Goal: Use online tool/utility: Utilize a website feature to perform a specific function

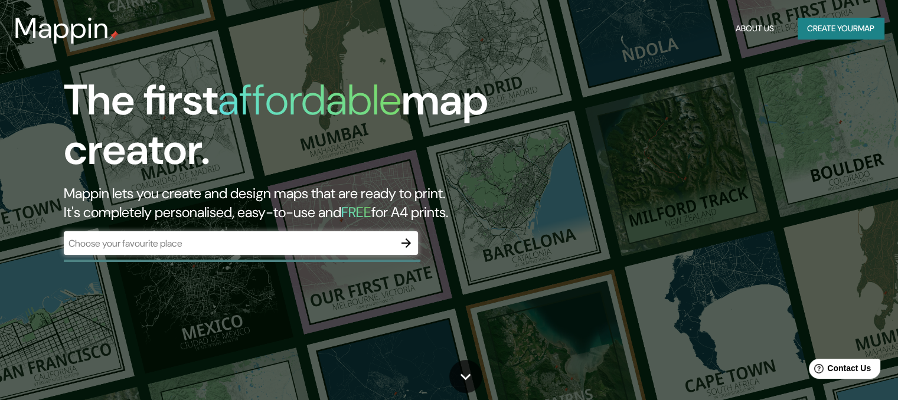
drag, startPoint x: 343, startPoint y: 404, endPoint x: 345, endPoint y: 421, distance: 16.7
drag, startPoint x: 345, startPoint y: 421, endPoint x: 95, endPoint y: 333, distance: 265.5
click at [95, 333] on div "The first affordable map creator. Mappin lets you create and design maps that a…" at bounding box center [449, 200] width 898 height 400
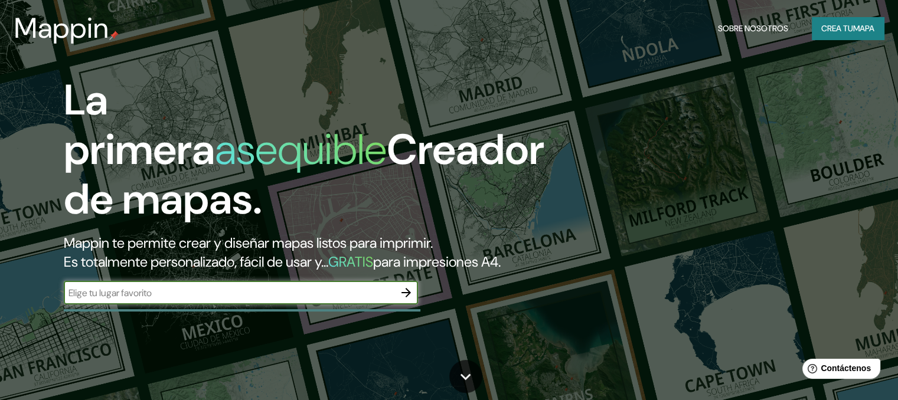
click at [155, 300] on input "text" at bounding box center [229, 293] width 331 height 14
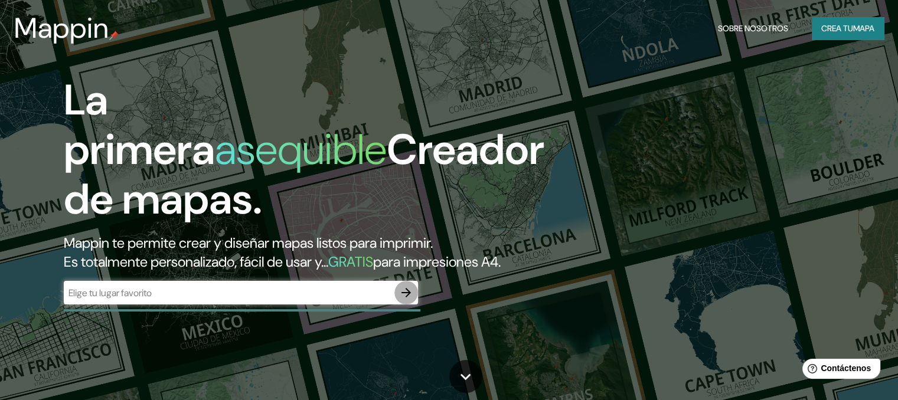
click at [402, 298] on icon "button" at bounding box center [406, 292] width 9 height 9
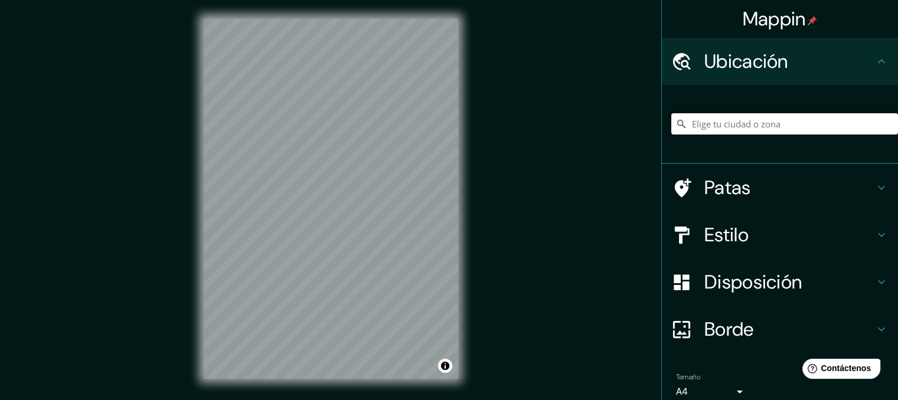
click at [483, 315] on div "Mappin Ubicación Patas Estilo Disposición Borde Elige un borde. Consejo : puede…" at bounding box center [449, 208] width 898 height 417
click at [875, 185] on icon at bounding box center [882, 188] width 14 height 14
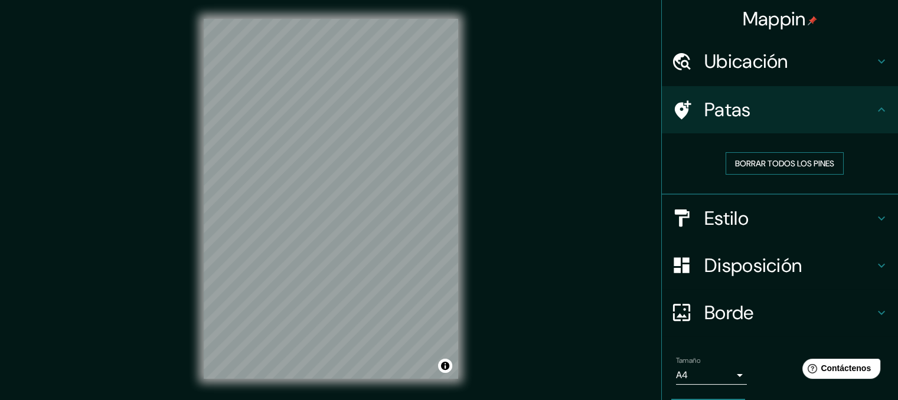
click at [775, 164] on font "Borrar todos los pines" at bounding box center [784, 163] width 99 height 11
click at [875, 217] on icon at bounding box center [882, 218] width 14 height 14
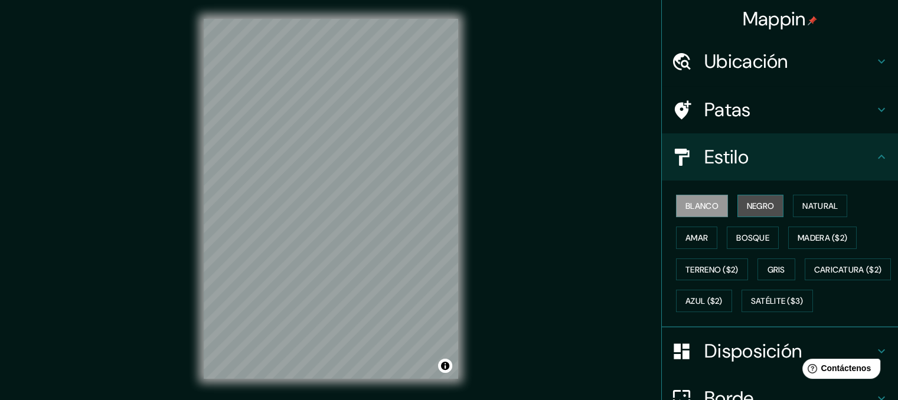
click at [747, 206] on font "Negro" at bounding box center [761, 206] width 28 height 11
click at [692, 203] on font "Blanco" at bounding box center [702, 206] width 33 height 11
click at [686, 237] on font "Amar" at bounding box center [697, 238] width 22 height 11
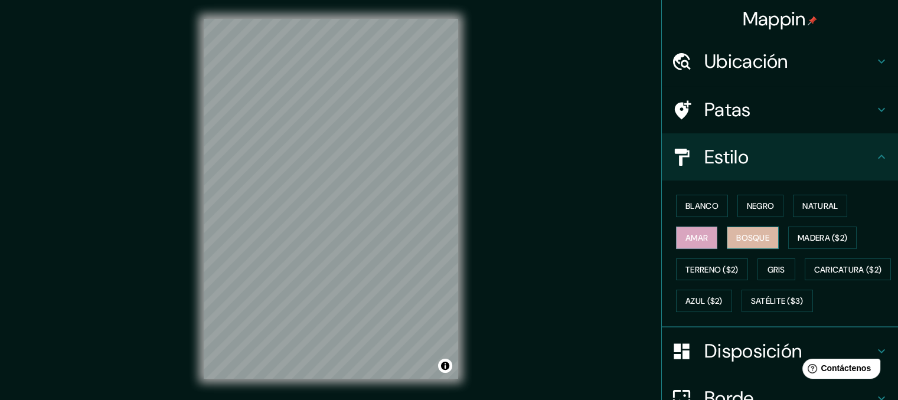
click at [737, 237] on font "Bosque" at bounding box center [753, 238] width 33 height 11
click at [806, 237] on font "Madera ($2)" at bounding box center [823, 238] width 50 height 11
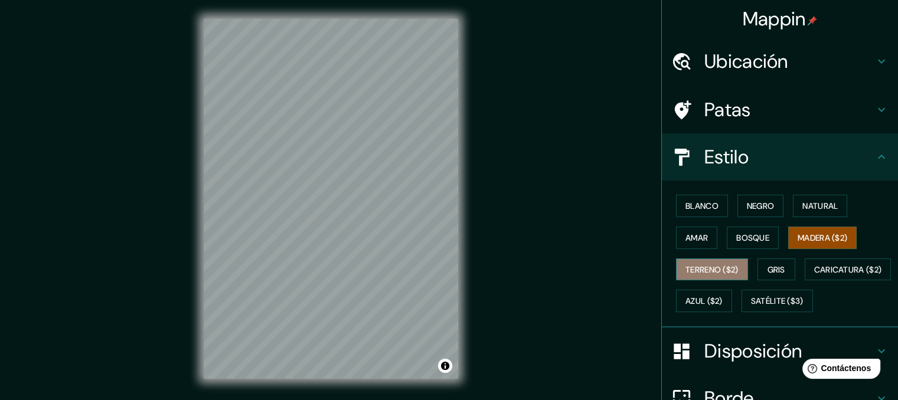
click at [704, 268] on font "Terreno ($2)" at bounding box center [712, 270] width 53 height 11
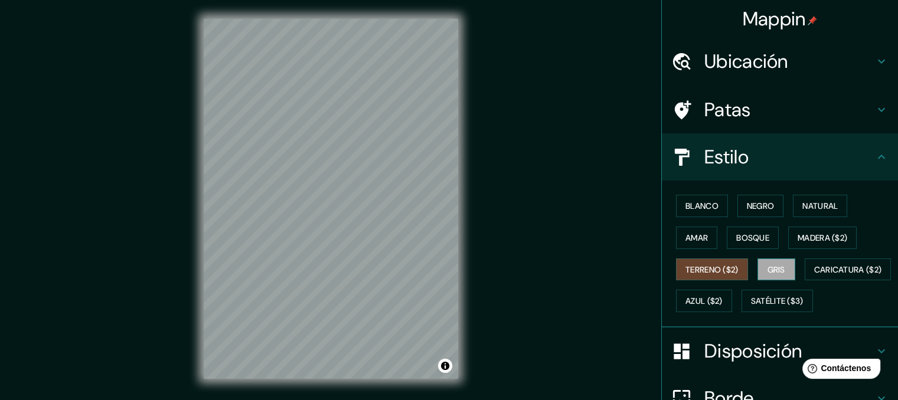
click at [778, 268] on font "Gris" at bounding box center [777, 270] width 18 height 11
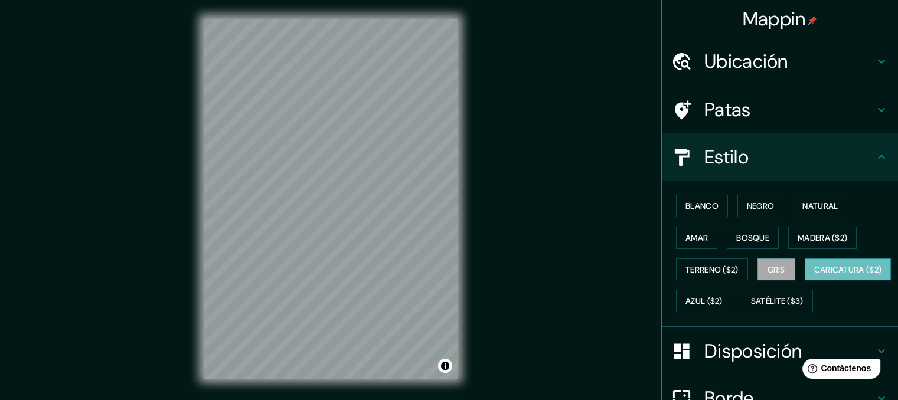
click at [815, 275] on font "Caricatura ($2)" at bounding box center [849, 270] width 68 height 11
click at [723, 299] on font "Azul ($2)" at bounding box center [704, 302] width 37 height 11
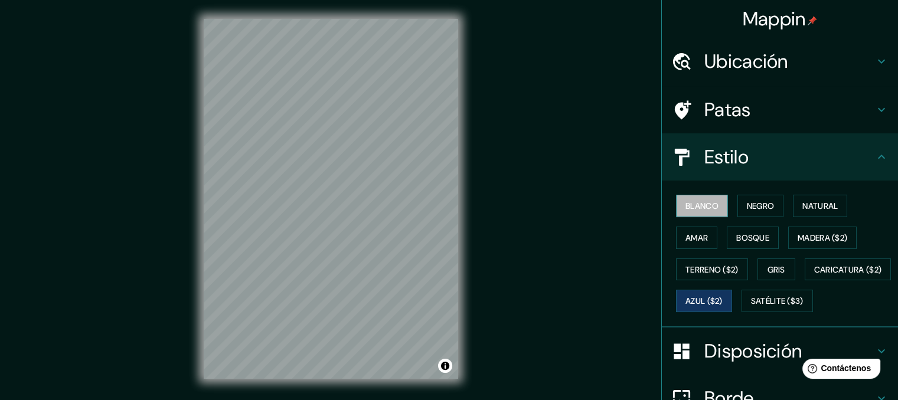
click at [709, 204] on font "Blanco" at bounding box center [702, 206] width 33 height 11
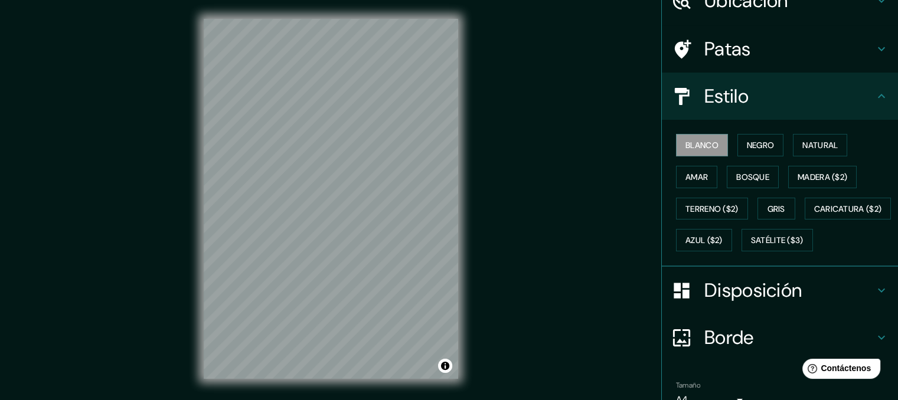
scroll to position [59, 0]
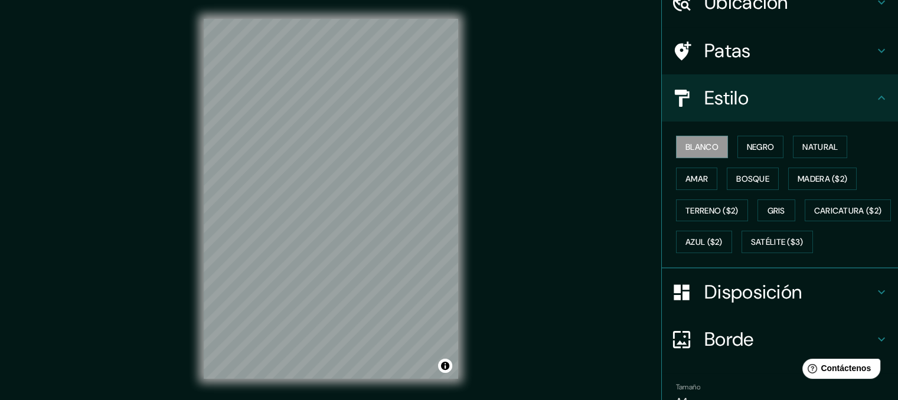
click at [880, 90] on div "Estilo" at bounding box center [780, 97] width 236 height 47
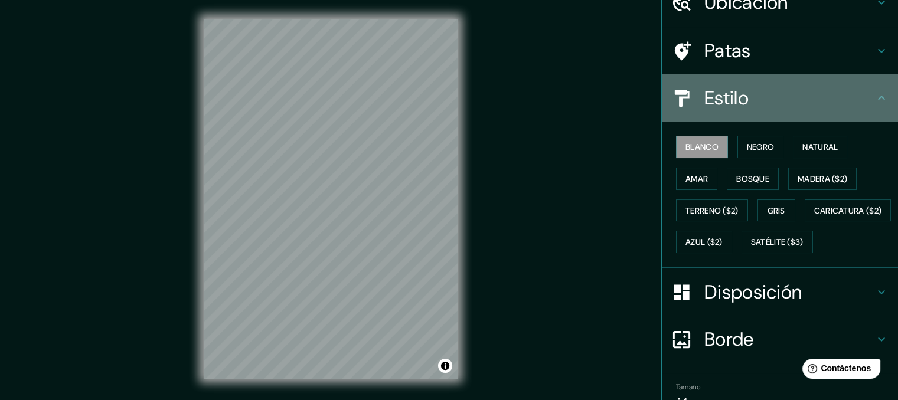
click at [877, 97] on icon at bounding box center [882, 98] width 14 height 14
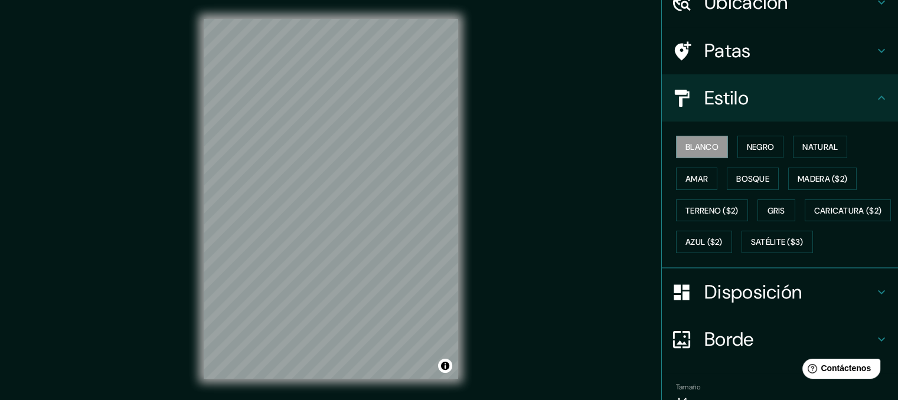
click at [844, 100] on h4 "Estilo" at bounding box center [790, 98] width 170 height 24
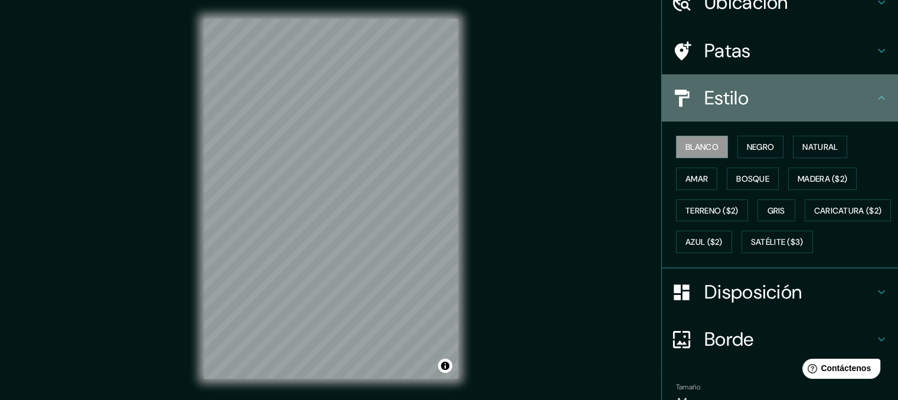
click at [685, 99] on div at bounding box center [688, 98] width 33 height 21
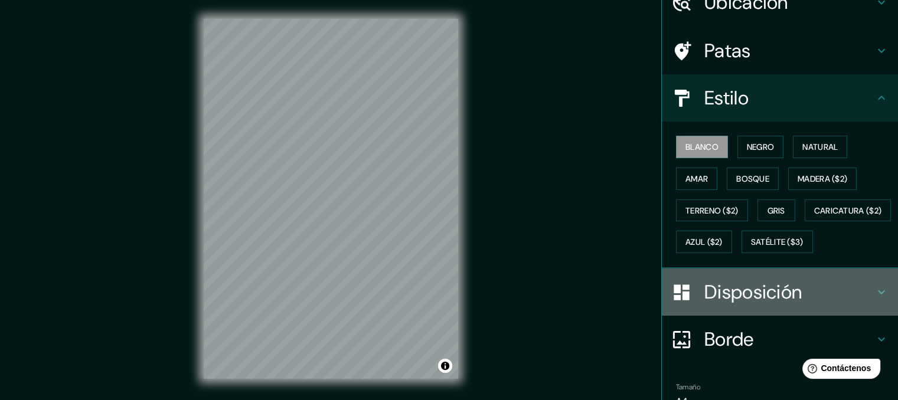
click at [875, 299] on icon at bounding box center [882, 292] width 14 height 14
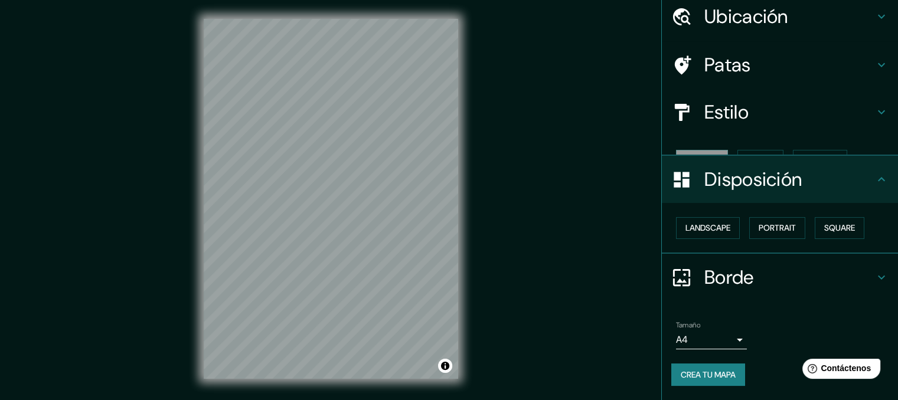
scroll to position [24, 0]
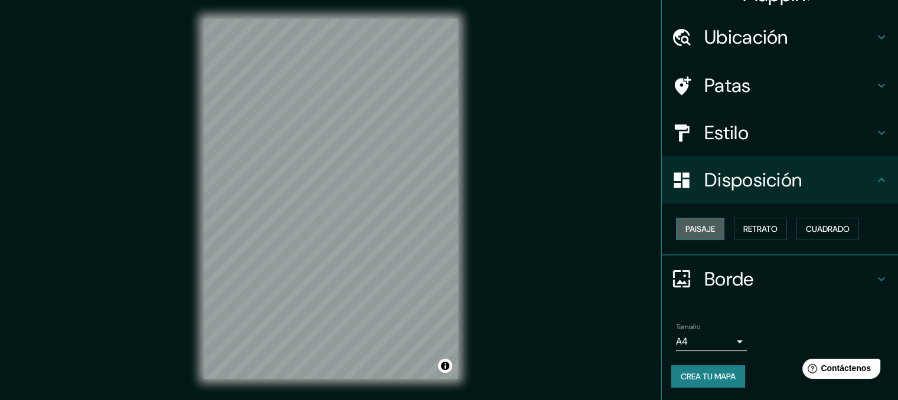
click at [686, 228] on font "Paisaje" at bounding box center [701, 229] width 30 height 11
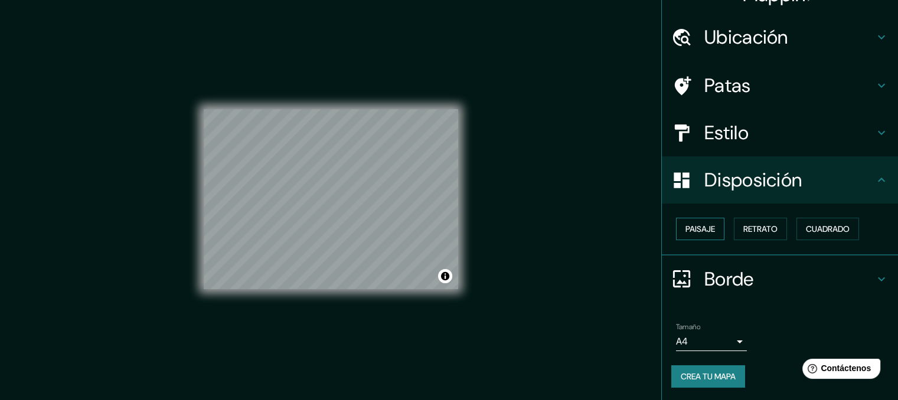
click at [686, 228] on font "Paisaje" at bounding box center [701, 229] width 30 height 11
click at [757, 230] on font "Retrato" at bounding box center [761, 229] width 34 height 11
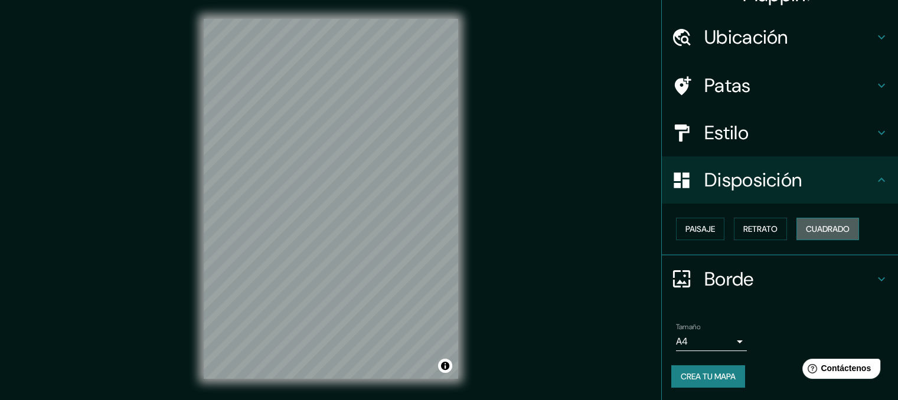
click at [815, 229] on font "Cuadrado" at bounding box center [828, 229] width 44 height 11
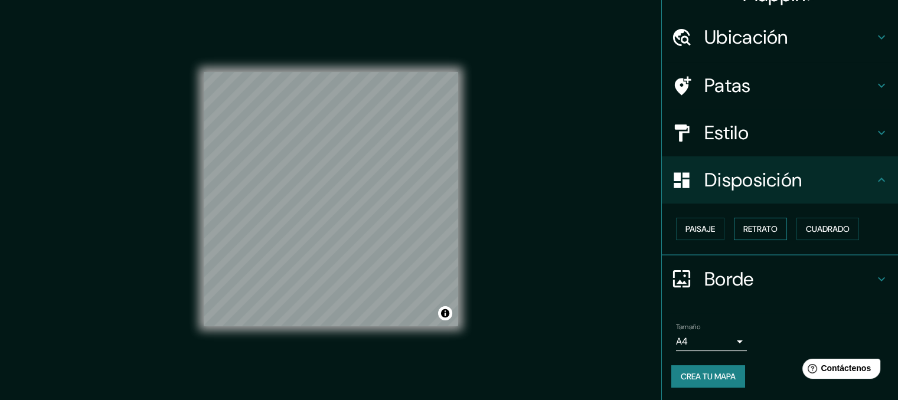
click at [735, 229] on button "Retrato" at bounding box center [760, 229] width 53 height 22
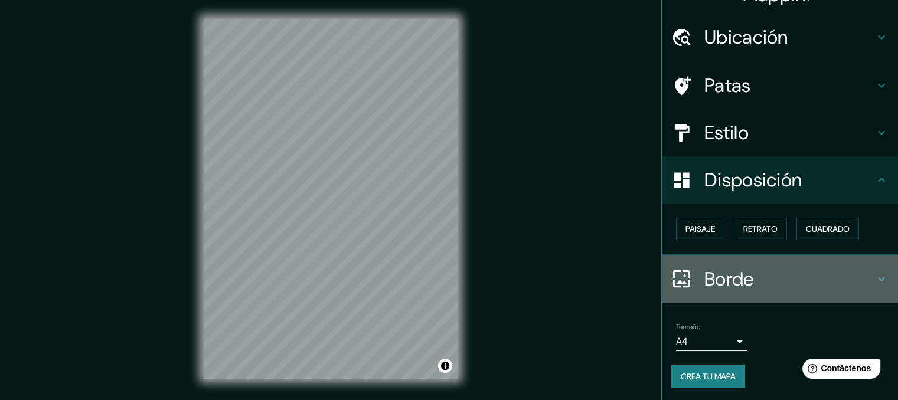
click at [875, 275] on icon at bounding box center [882, 279] width 14 height 14
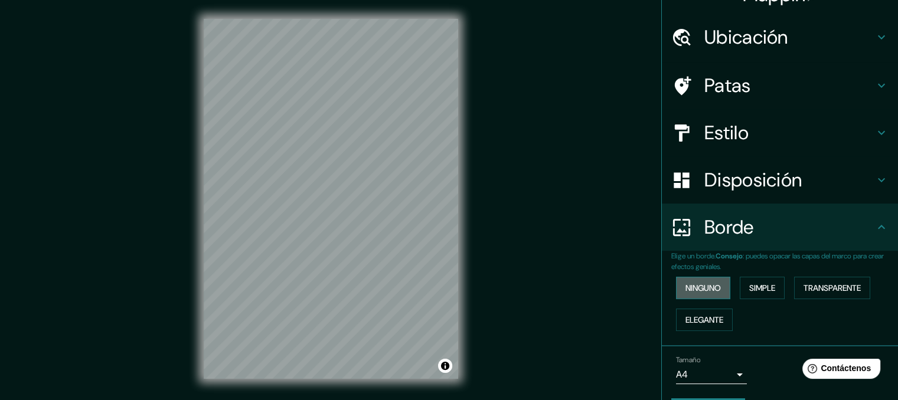
click at [714, 287] on font "Ninguno" at bounding box center [703, 288] width 35 height 11
click at [754, 286] on font "Simple" at bounding box center [763, 288] width 26 height 11
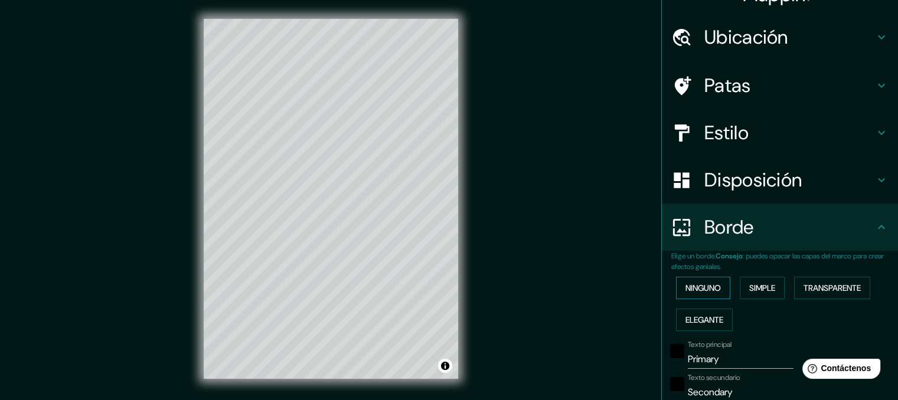
click at [704, 288] on font "Ninguno" at bounding box center [703, 288] width 35 height 11
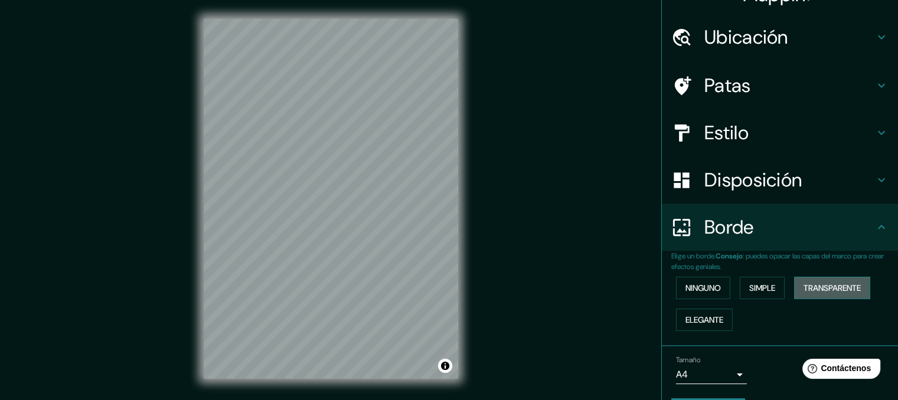
click at [826, 290] on font "Transparente" at bounding box center [832, 288] width 57 height 11
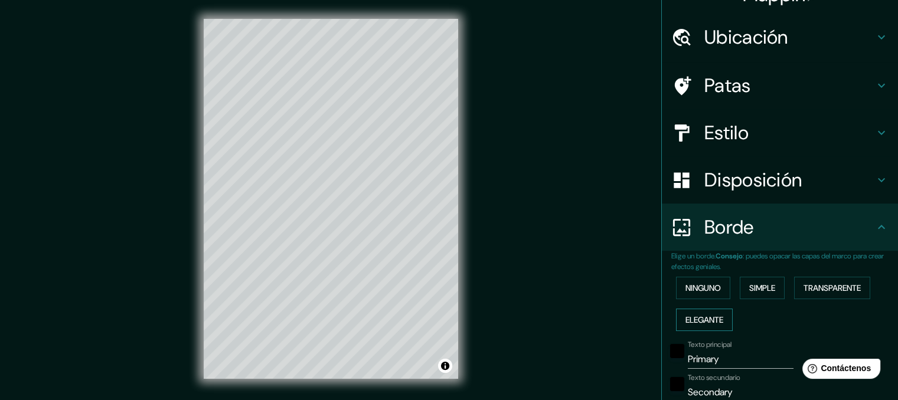
click at [698, 317] on font "Elegante" at bounding box center [705, 320] width 38 height 11
click at [688, 288] on font "Ninguno" at bounding box center [703, 288] width 35 height 11
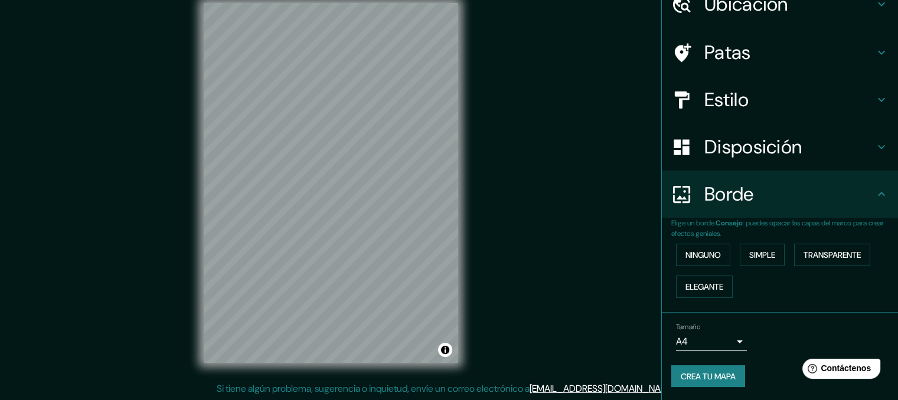
scroll to position [17, 0]
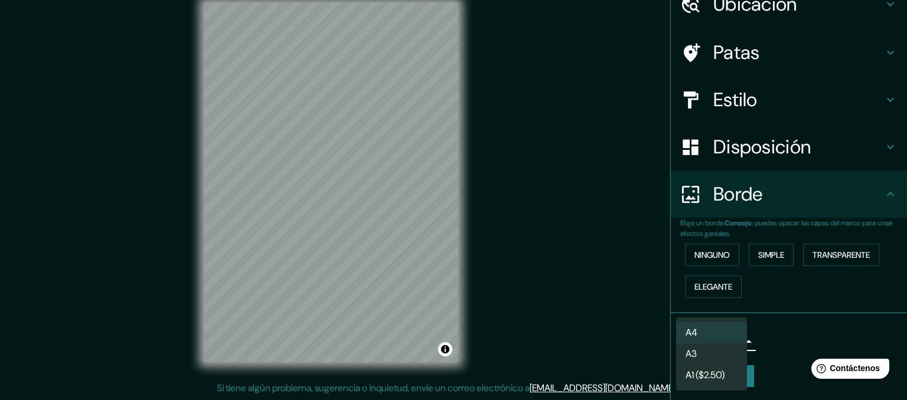
click at [730, 337] on body "Mappin Ubicación Patas Estilo Disposición Borde Elige un borde. Consejo : puede…" at bounding box center [453, 183] width 907 height 400
click at [786, 334] on div at bounding box center [453, 200] width 907 height 400
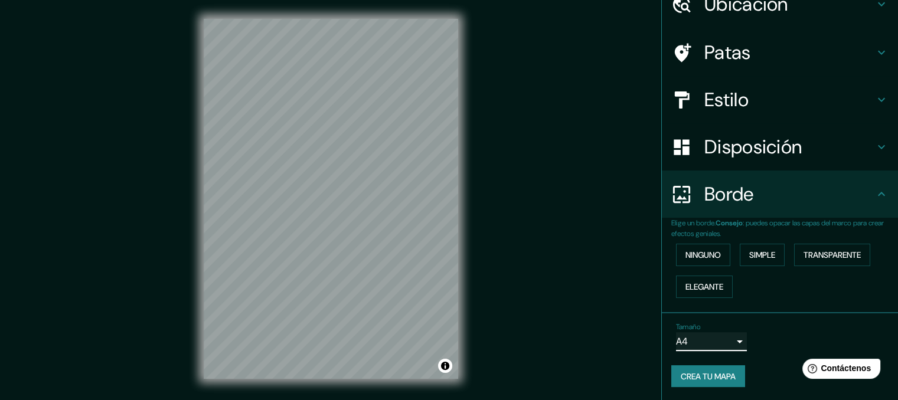
scroll to position [0, 0]
click at [688, 374] on font "Crea tu mapa" at bounding box center [708, 377] width 55 height 11
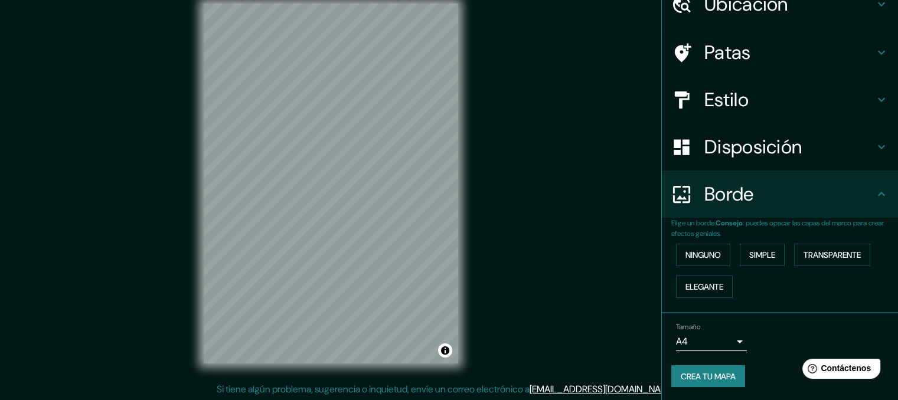
scroll to position [17, 0]
click at [702, 378] on font "Crea tu mapa" at bounding box center [708, 377] width 55 height 11
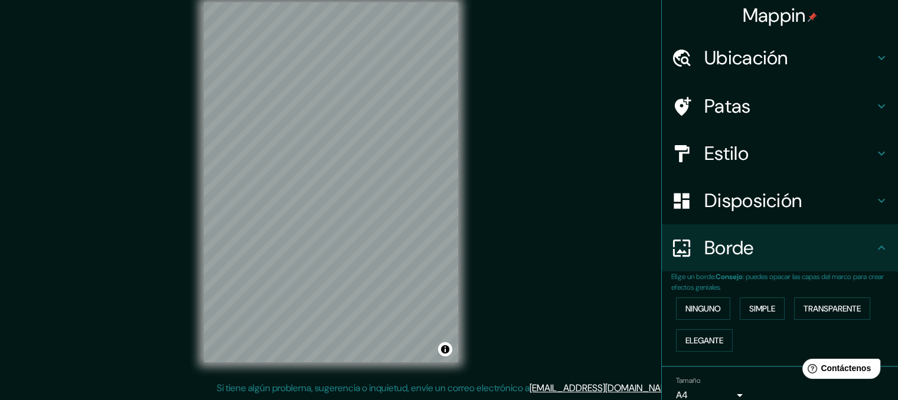
scroll to position [0, 0]
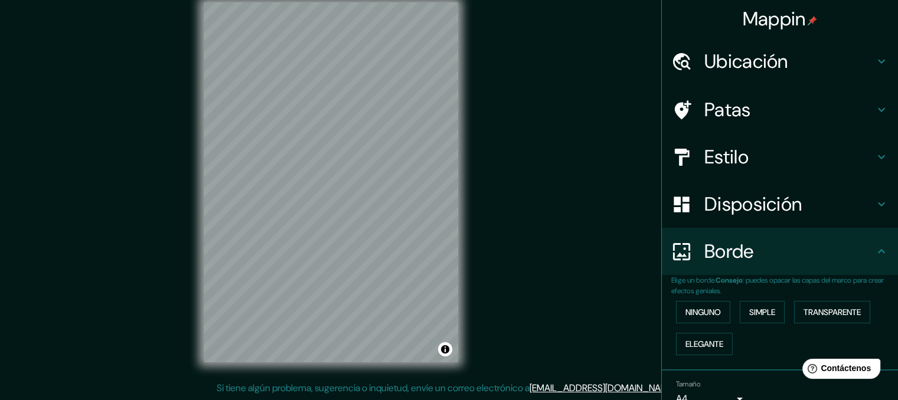
click at [875, 61] on icon at bounding box center [882, 61] width 14 height 14
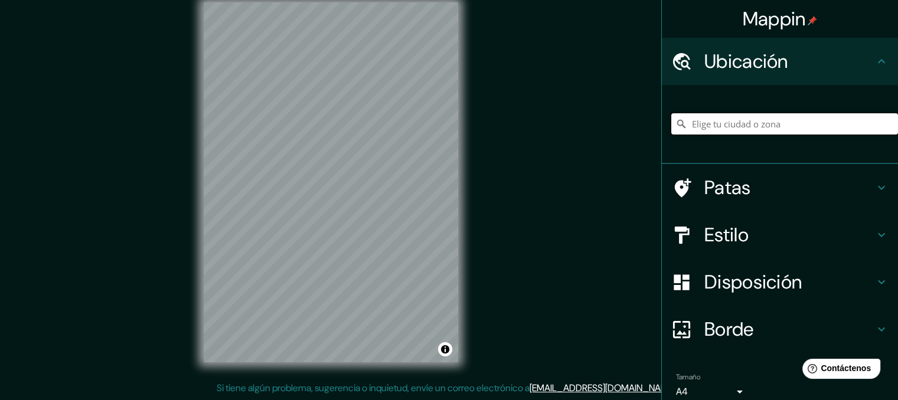
click at [716, 125] on input "Elige tu ciudad o zona" at bounding box center [785, 123] width 227 height 21
click at [875, 184] on icon at bounding box center [882, 188] width 14 height 14
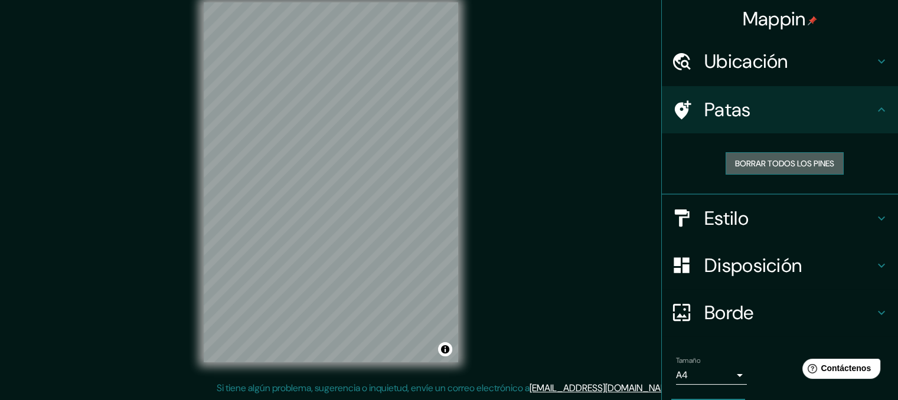
click at [783, 165] on font "Borrar todos los pines" at bounding box center [784, 163] width 99 height 11
click at [770, 223] on h4 "Estilo" at bounding box center [790, 219] width 170 height 24
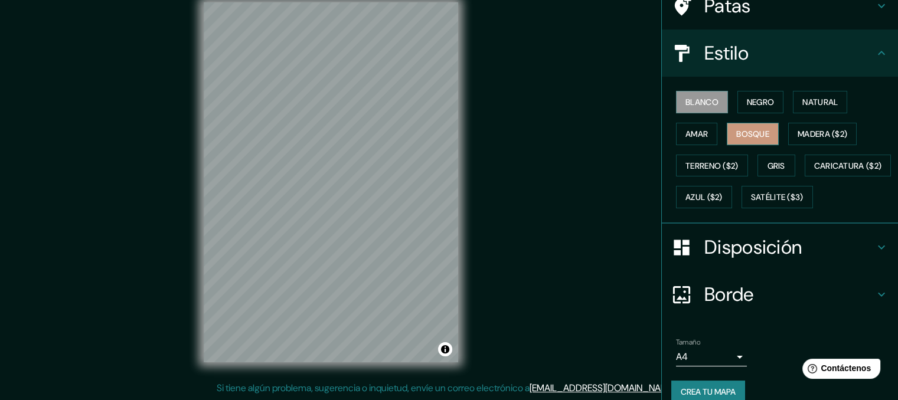
scroll to position [118, 0]
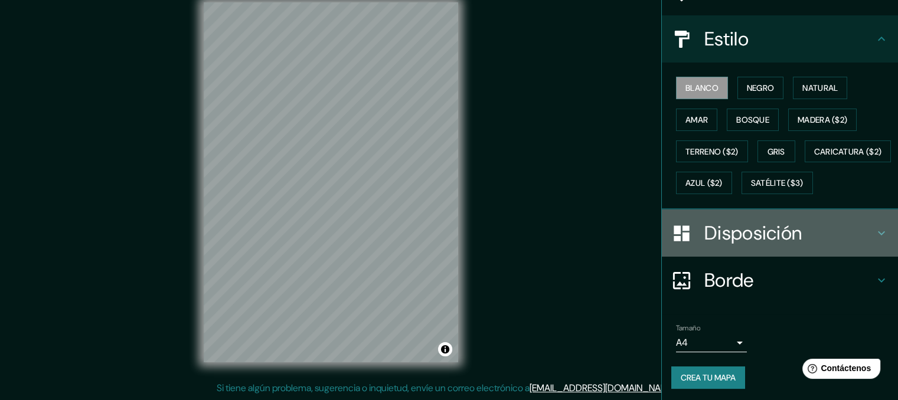
click at [760, 246] on font "Disposición" at bounding box center [753, 233] width 97 height 25
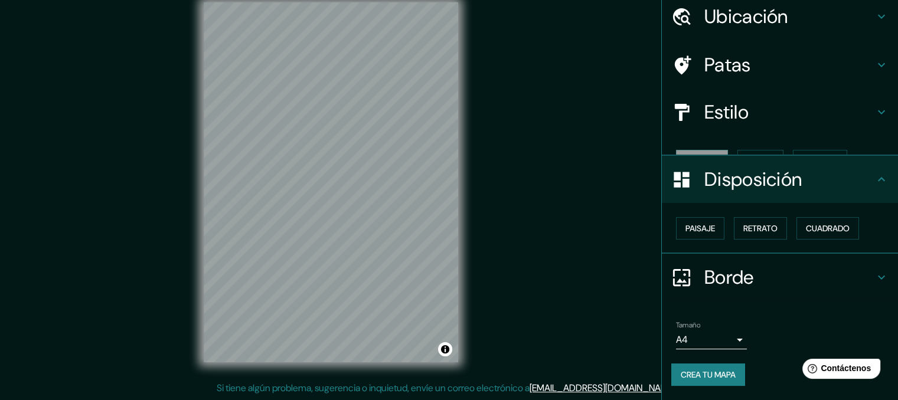
scroll to position [24, 0]
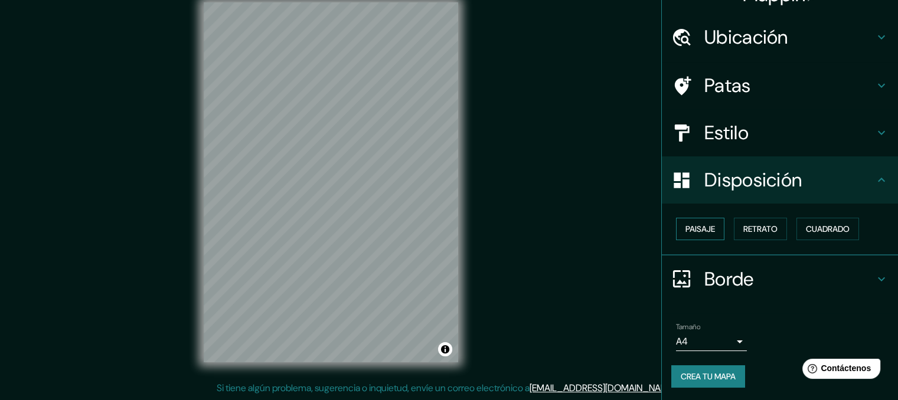
click at [696, 227] on font "Paisaje" at bounding box center [701, 229] width 30 height 11
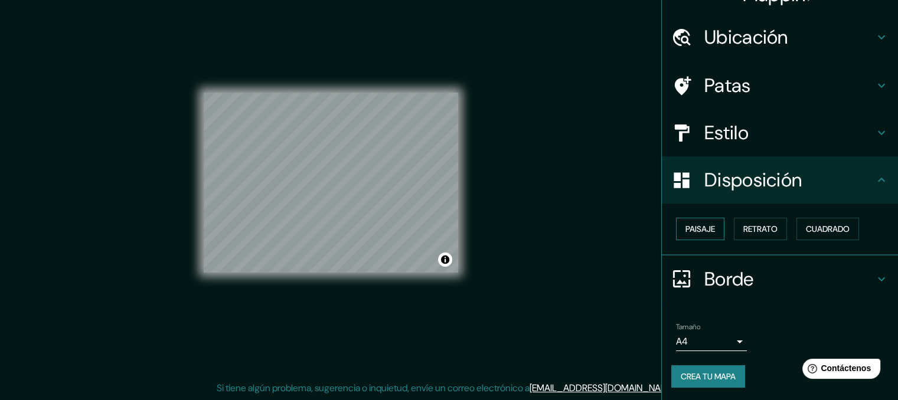
click at [696, 227] on font "Paisaje" at bounding box center [701, 229] width 30 height 11
click at [767, 232] on font "Retrato" at bounding box center [761, 229] width 34 height 11
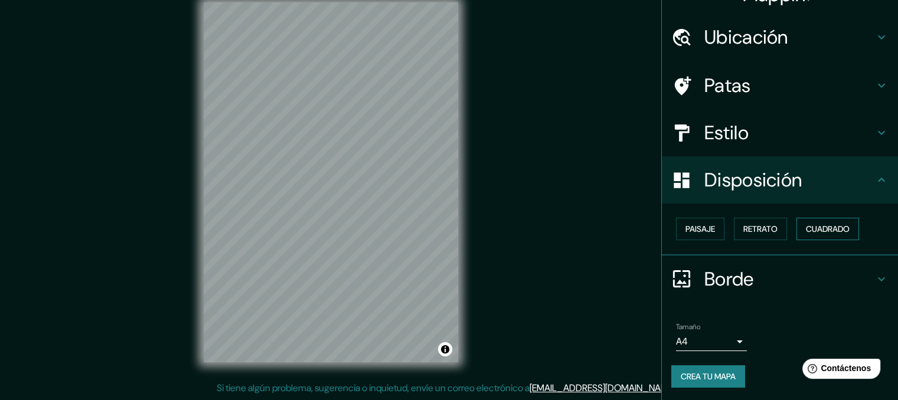
click at [822, 232] on font "Cuadrado" at bounding box center [828, 229] width 44 height 11
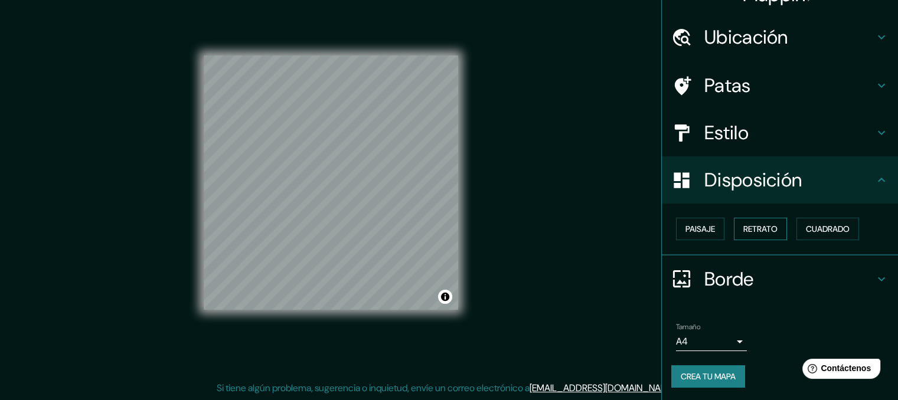
click at [747, 227] on font "Retrato" at bounding box center [761, 229] width 34 height 11
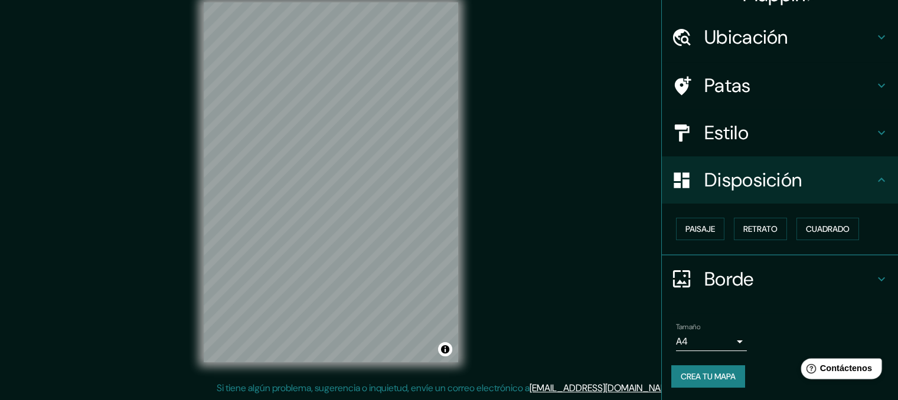
click at [849, 370] on font "Contáctenos" at bounding box center [846, 369] width 52 height 10
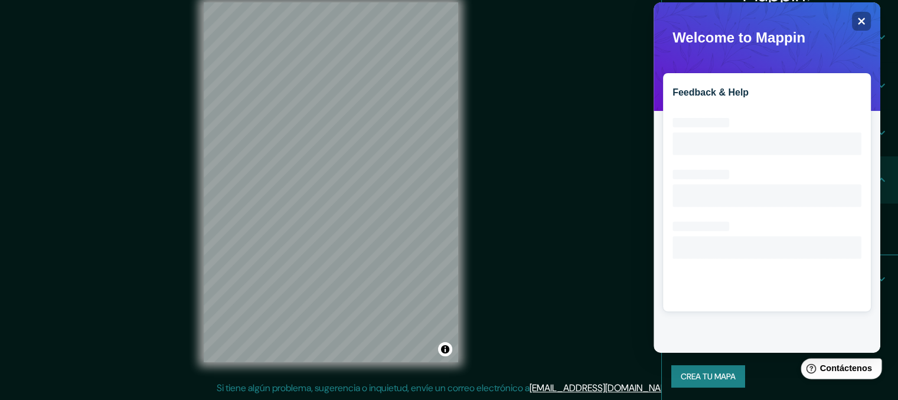
scroll to position [0, 0]
click at [864, 17] on icon "Close" at bounding box center [861, 21] width 9 height 9
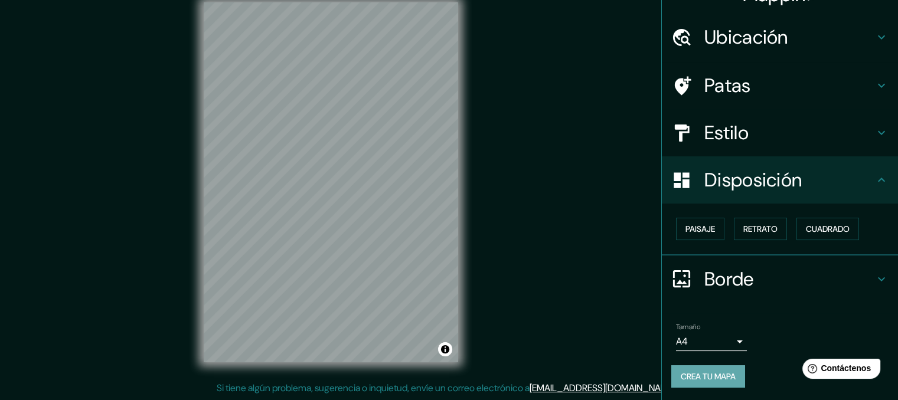
click at [708, 374] on font "Crea tu mapa" at bounding box center [708, 377] width 55 height 11
click at [522, 389] on font "Si tiene algún problema, sugerencia o inquietud, envíe un correo electrónico a" at bounding box center [373, 388] width 313 height 12
click at [444, 351] on button "Activar o desactivar atribución" at bounding box center [445, 350] width 14 height 14
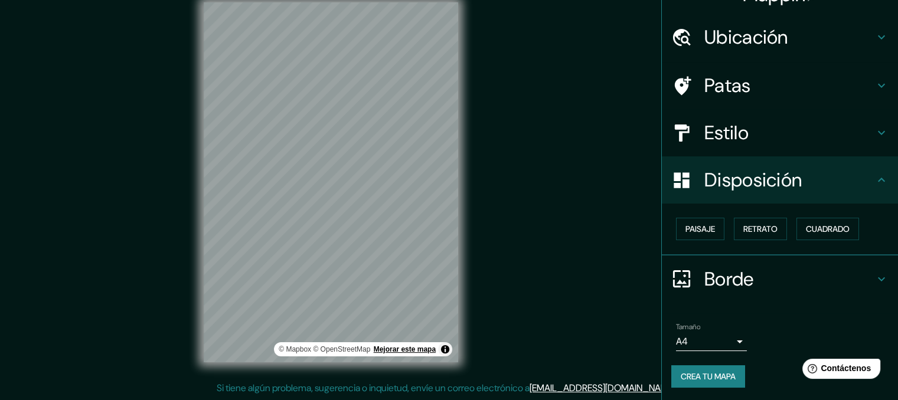
click at [407, 350] on font "Mejorar este mapa" at bounding box center [405, 350] width 62 height 8
click at [714, 376] on font "Crea tu mapa" at bounding box center [708, 377] width 55 height 11
click at [685, 379] on font "Crea tu mapa" at bounding box center [708, 377] width 55 height 11
click at [689, 376] on div "Crea tu mapa" at bounding box center [780, 377] width 217 height 22
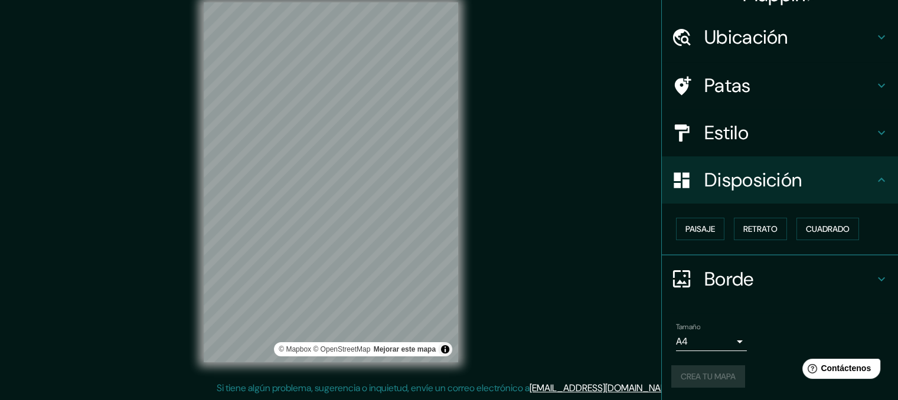
click at [689, 376] on div "Crea tu mapa" at bounding box center [780, 377] width 217 height 22
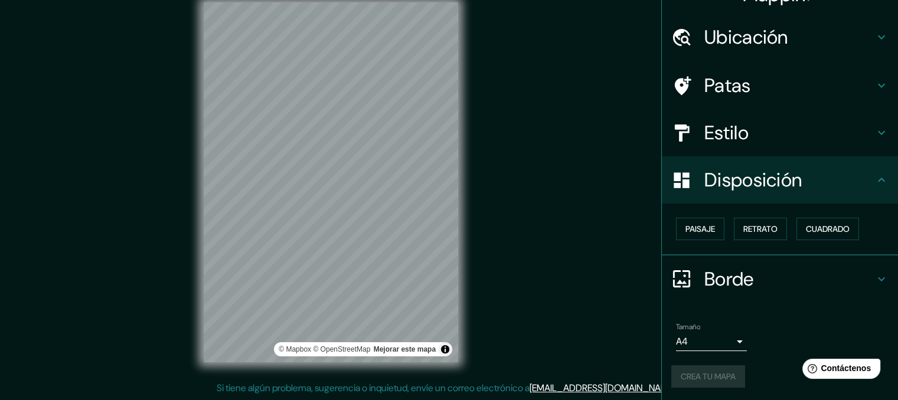
click at [689, 376] on div "Crea tu mapa" at bounding box center [780, 377] width 217 height 22
click at [669, 340] on body "Mappin Ubicación Patas Estilo Disposición Paisaje Retrato Cuadrado Borde Elige …" at bounding box center [449, 183] width 898 height 400
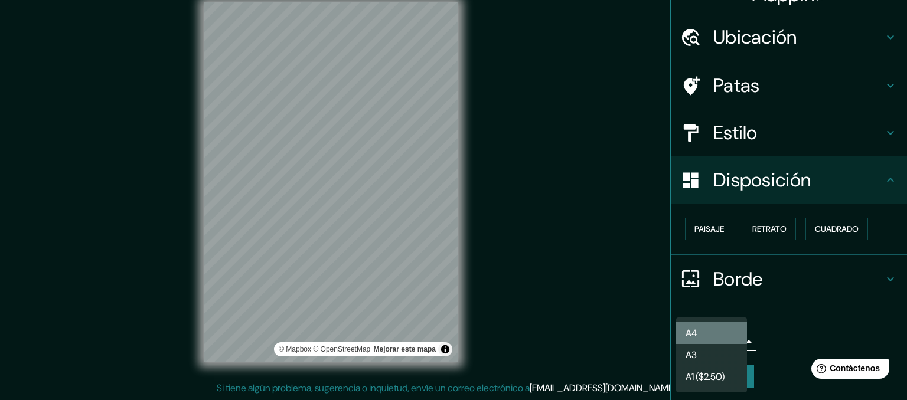
click at [719, 331] on li "A4" at bounding box center [711, 334] width 71 height 22
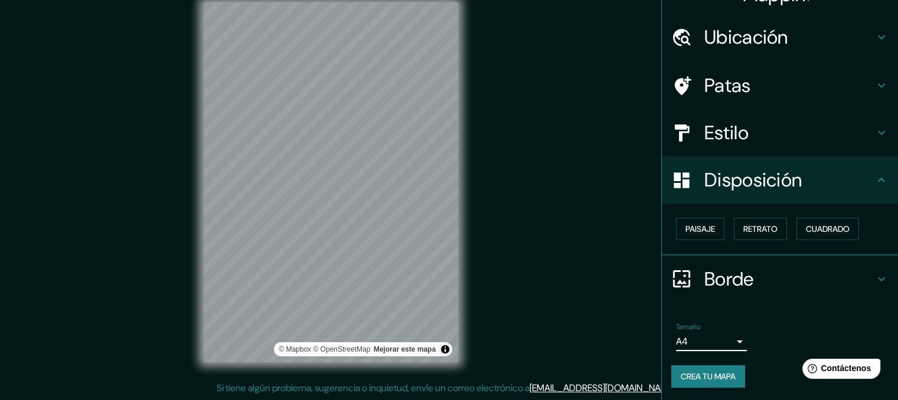
click at [716, 343] on body "Mappin Ubicación Patas Estilo Disposición Paisaje Retrato Cuadrado Borde Elige …" at bounding box center [449, 183] width 898 height 400
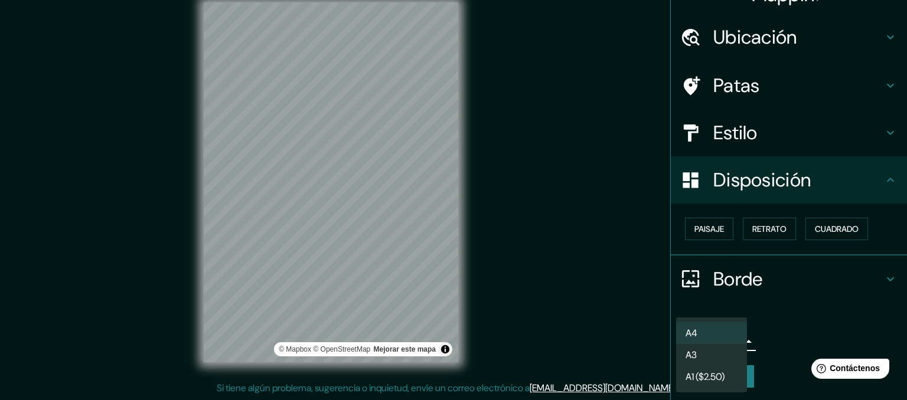
click at [735, 356] on li "A3" at bounding box center [711, 355] width 71 height 22
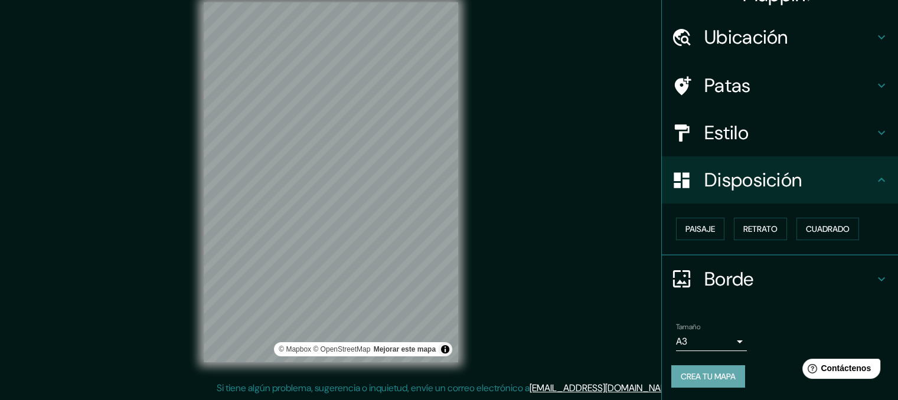
click at [691, 377] on font "Crea tu mapa" at bounding box center [708, 377] width 55 height 11
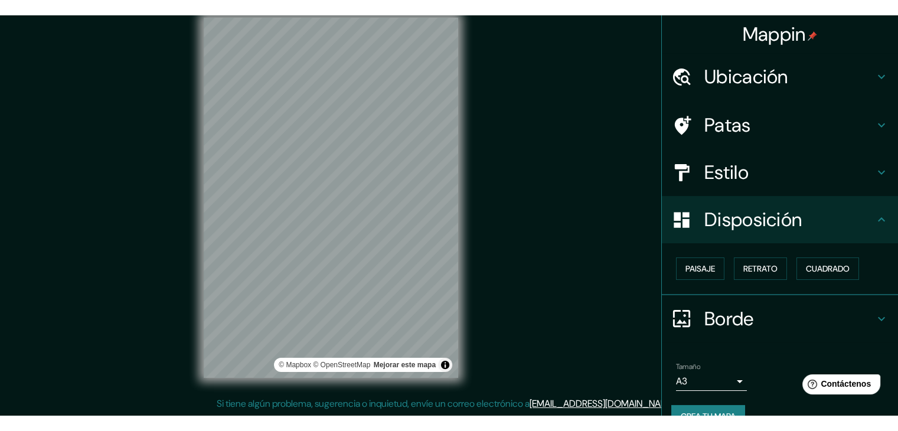
scroll to position [14, 0]
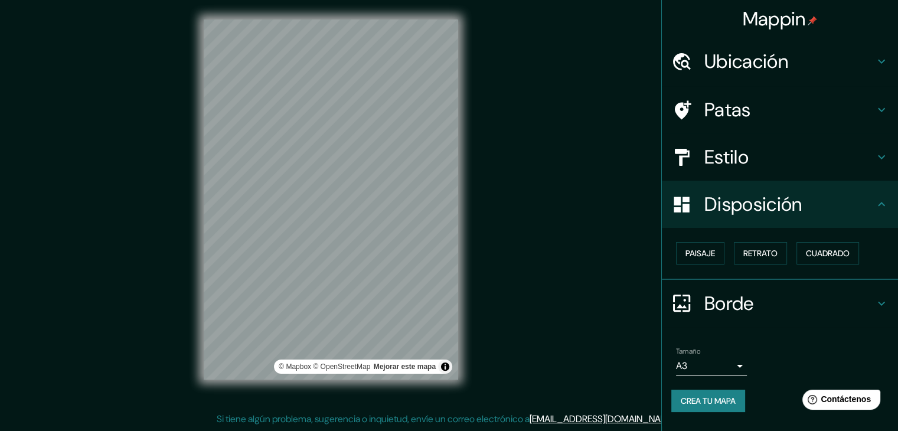
click at [714, 393] on font "Crea tu mapa" at bounding box center [708, 400] width 55 height 15
click at [709, 396] on font "Crea tu mapa" at bounding box center [708, 401] width 55 height 11
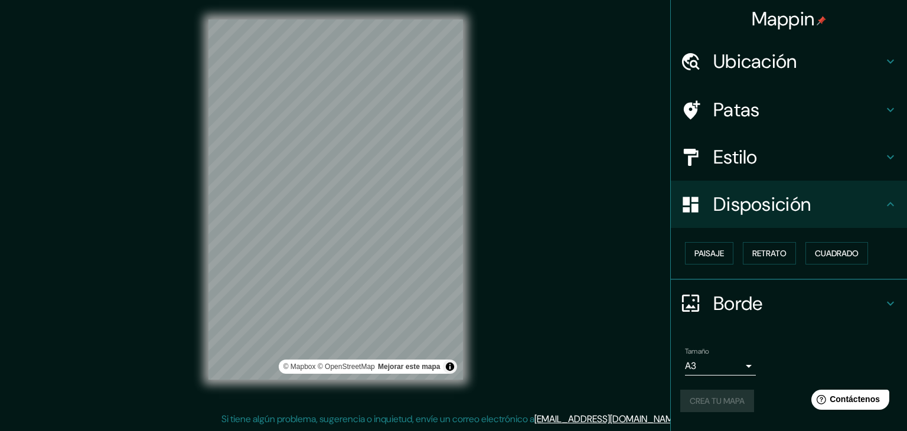
click at [737, 362] on body "Mappin Ubicación Patas Estilo Disposición Paisaje Retrato Cuadrado Borde Elige …" at bounding box center [453, 201] width 907 height 431
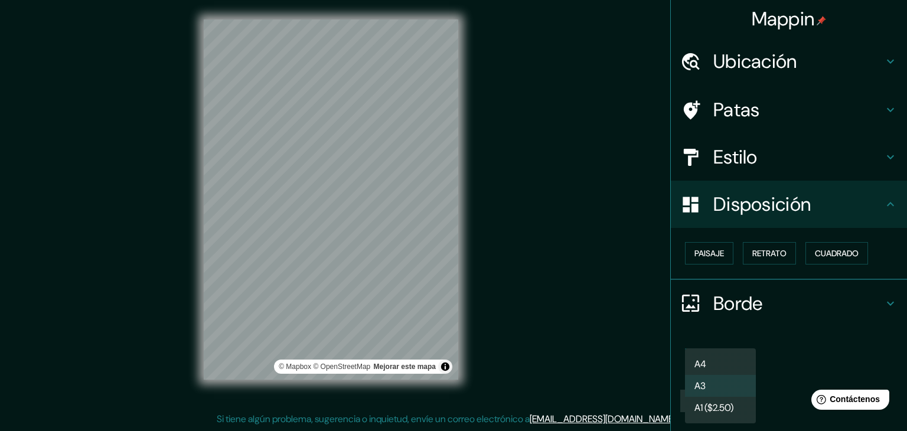
click at [724, 364] on li "A4" at bounding box center [720, 364] width 71 height 22
type input "single"
